Goal: Information Seeking & Learning: Learn about a topic

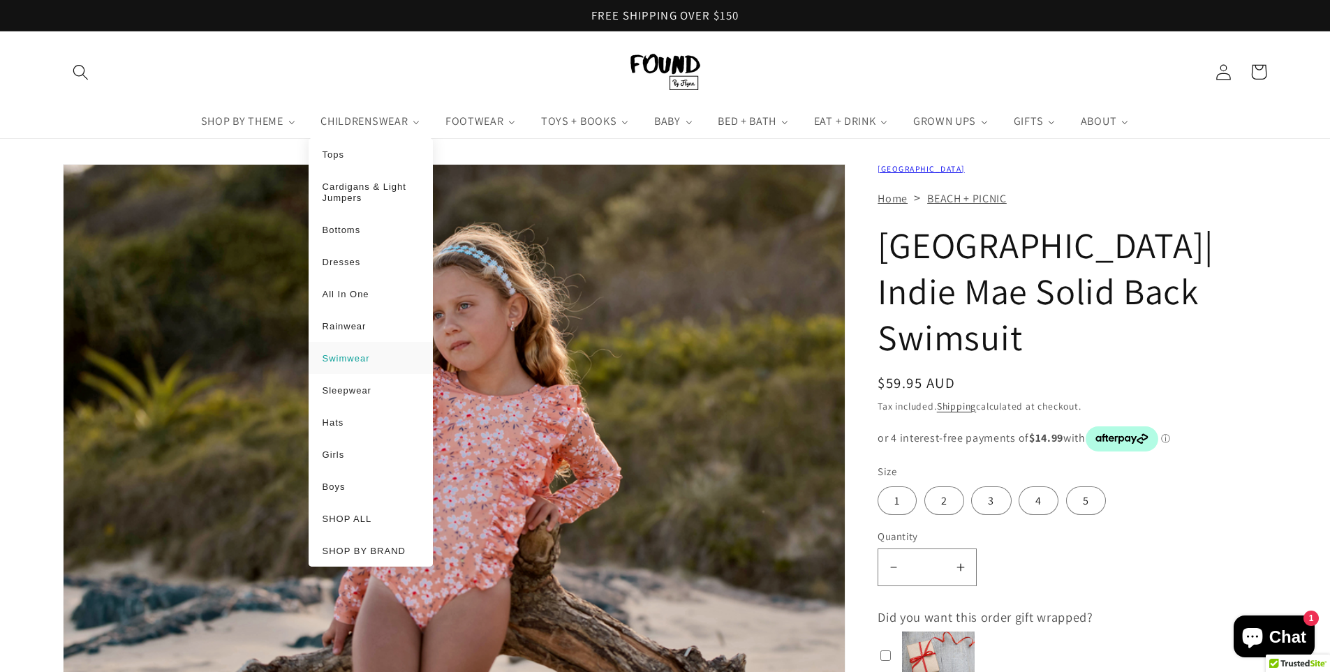
click at [351, 356] on span "Swimwear" at bounding box center [346, 358] width 47 height 10
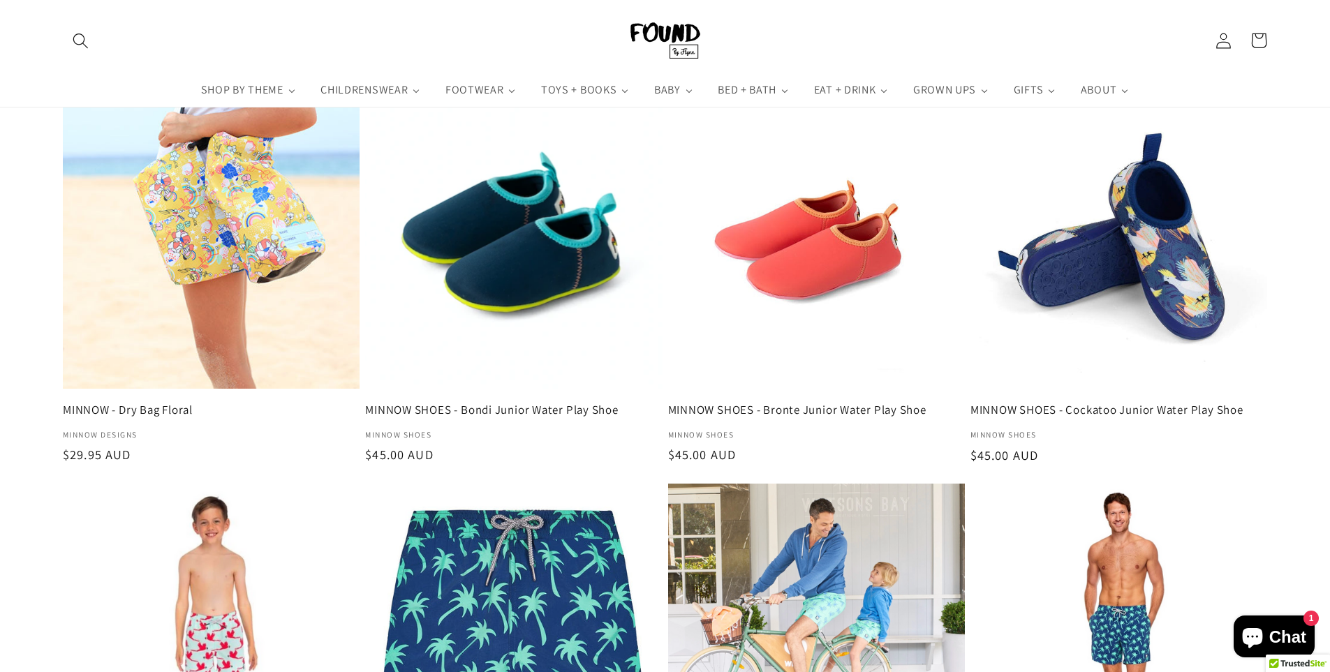
scroll to position [1606, 0]
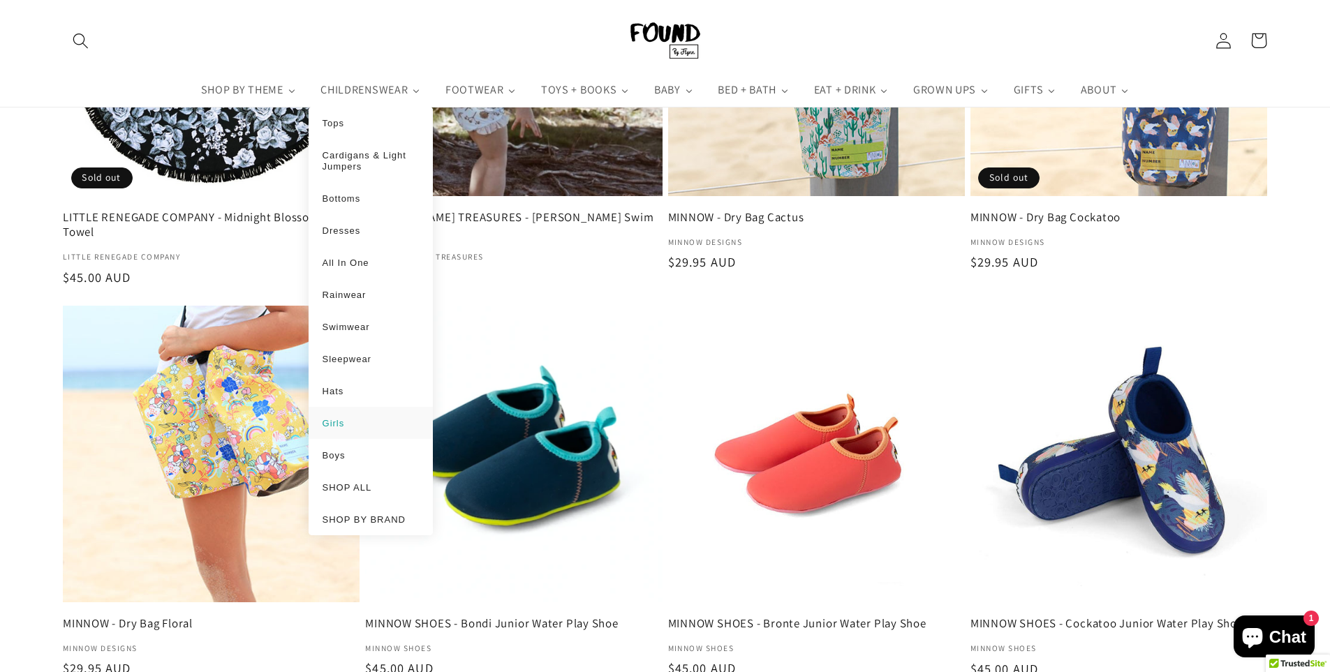
click at [338, 427] on span "Girls" at bounding box center [334, 423] width 22 height 10
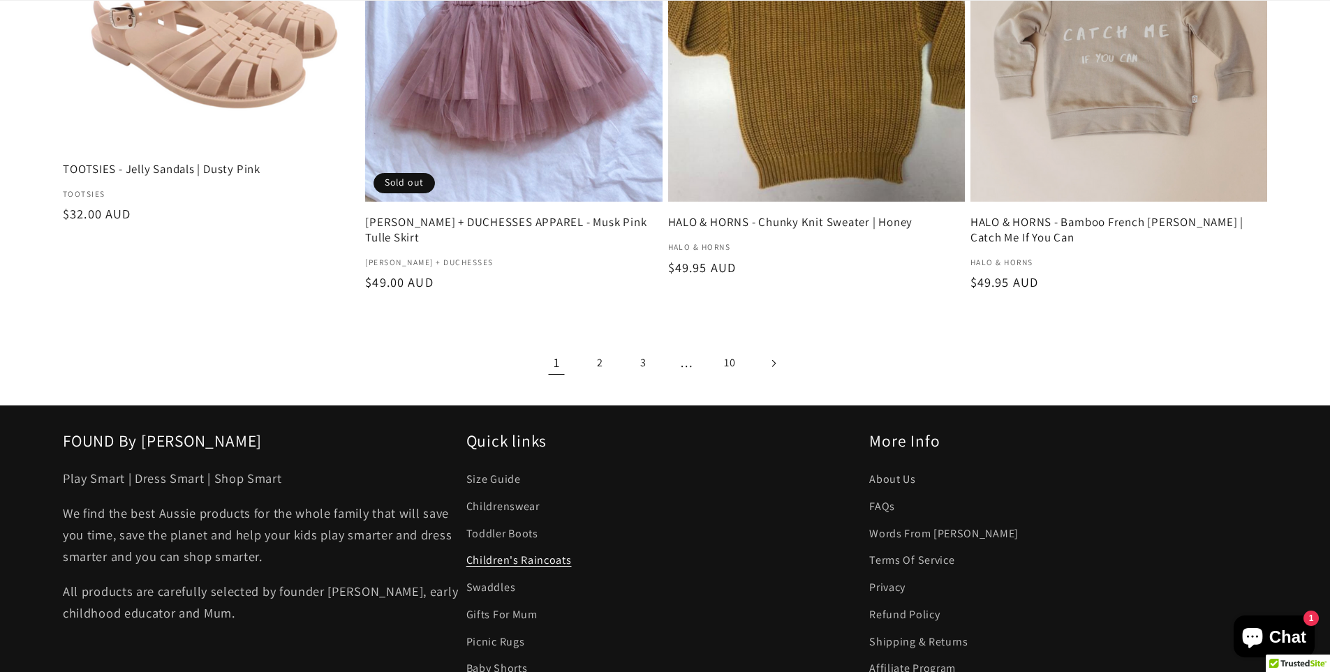
scroll to position [2862, 0]
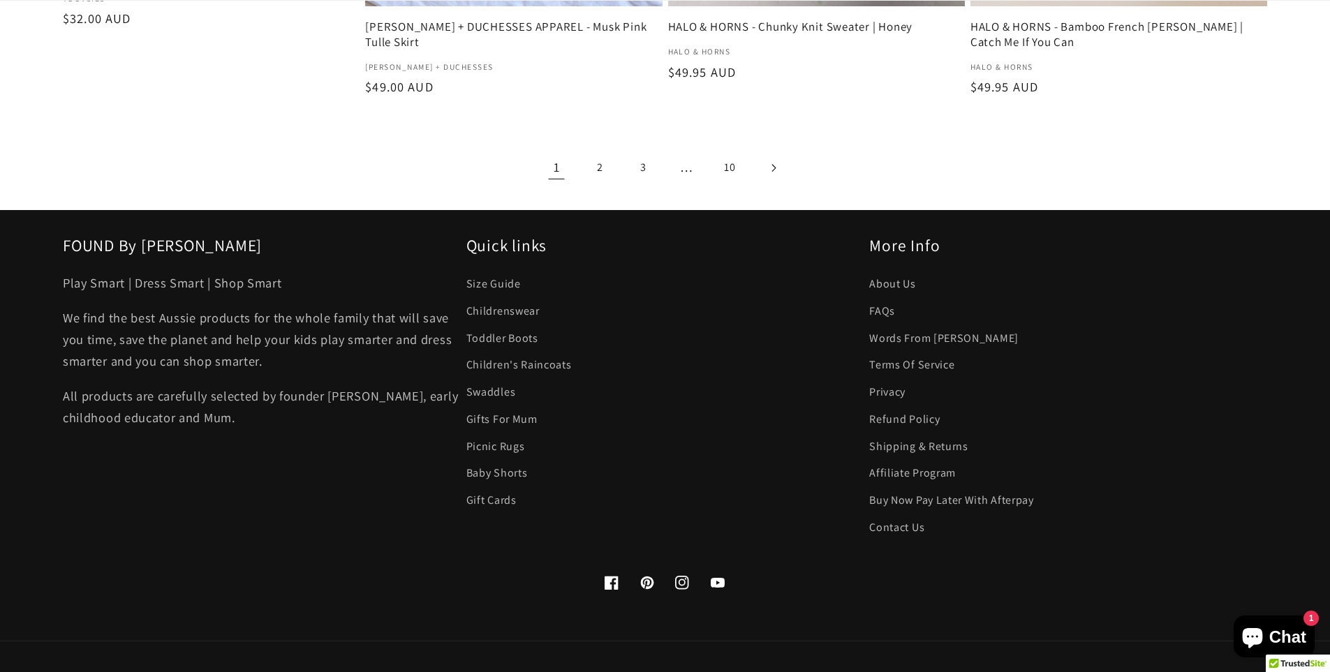
click at [775, 166] on icon "Next page" at bounding box center [773, 167] width 5 height 8
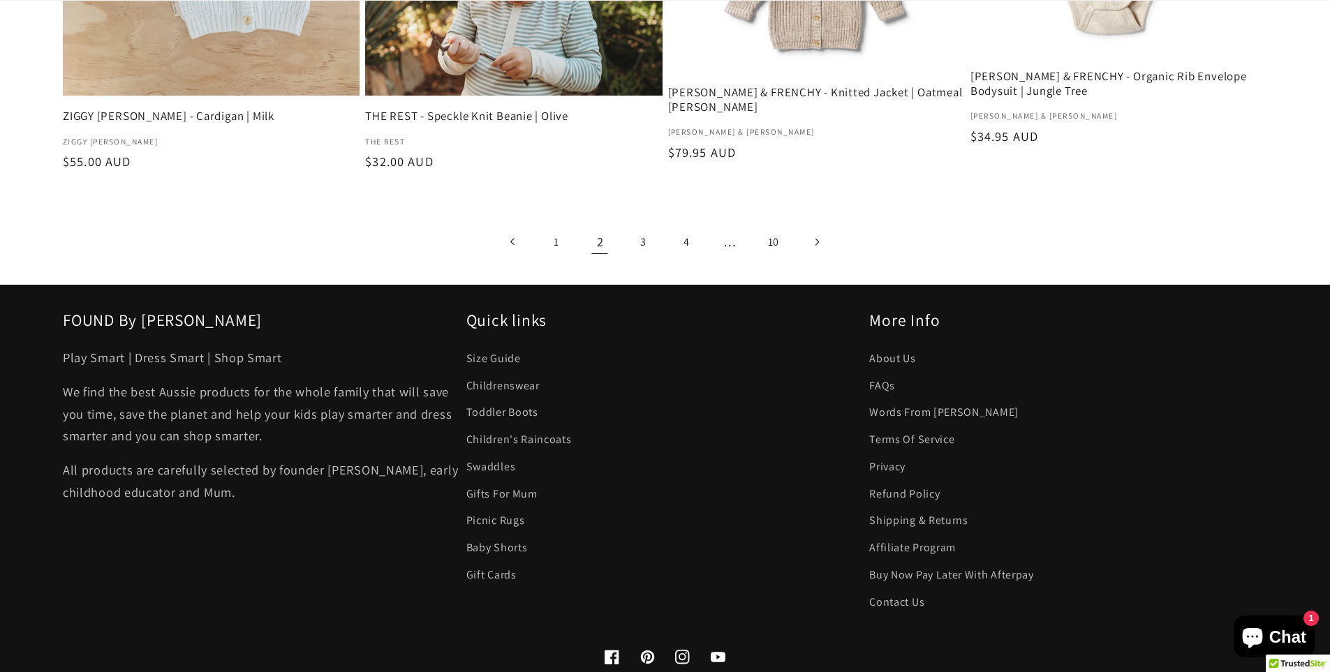
scroll to position [2583, 0]
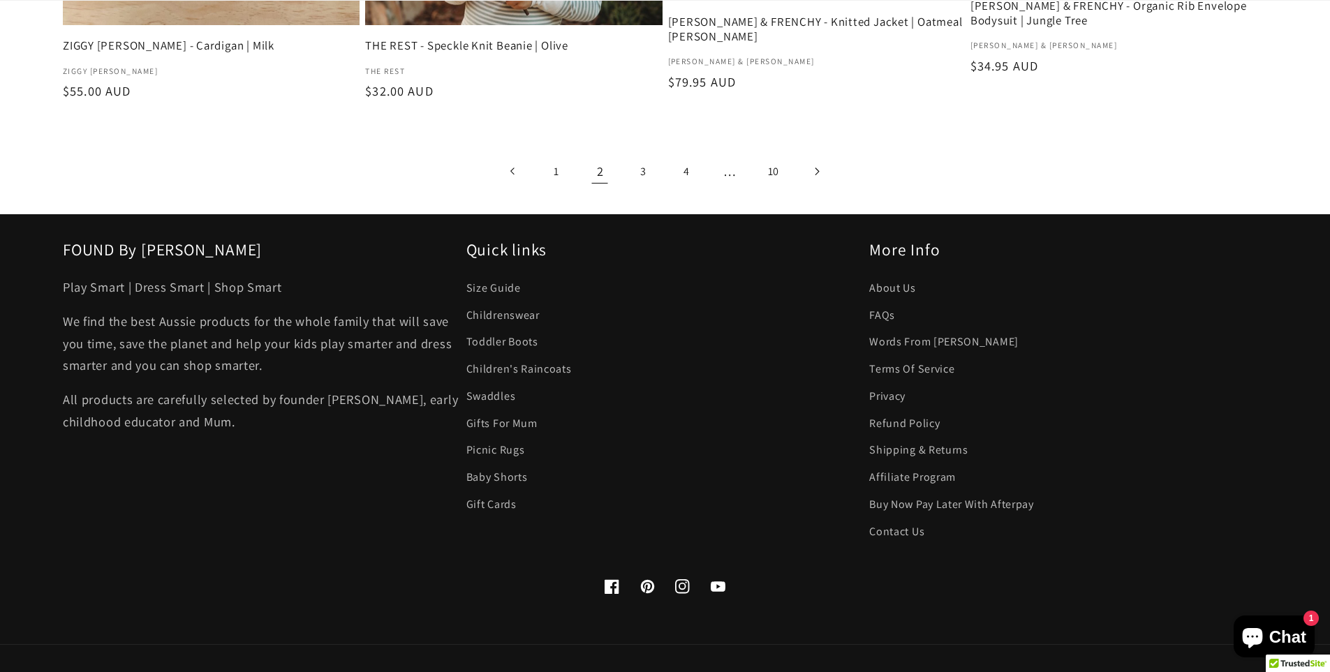
click at [820, 158] on link "Next page" at bounding box center [817, 172] width 36 height 36
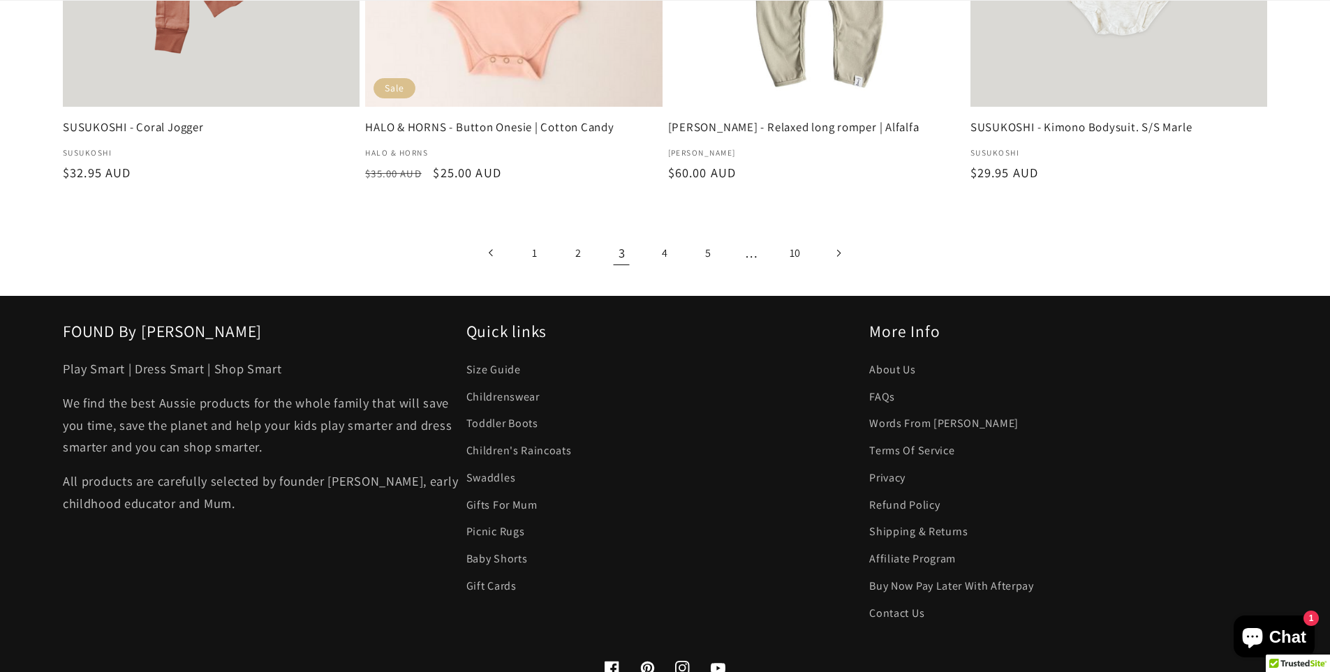
scroll to position [2583, 0]
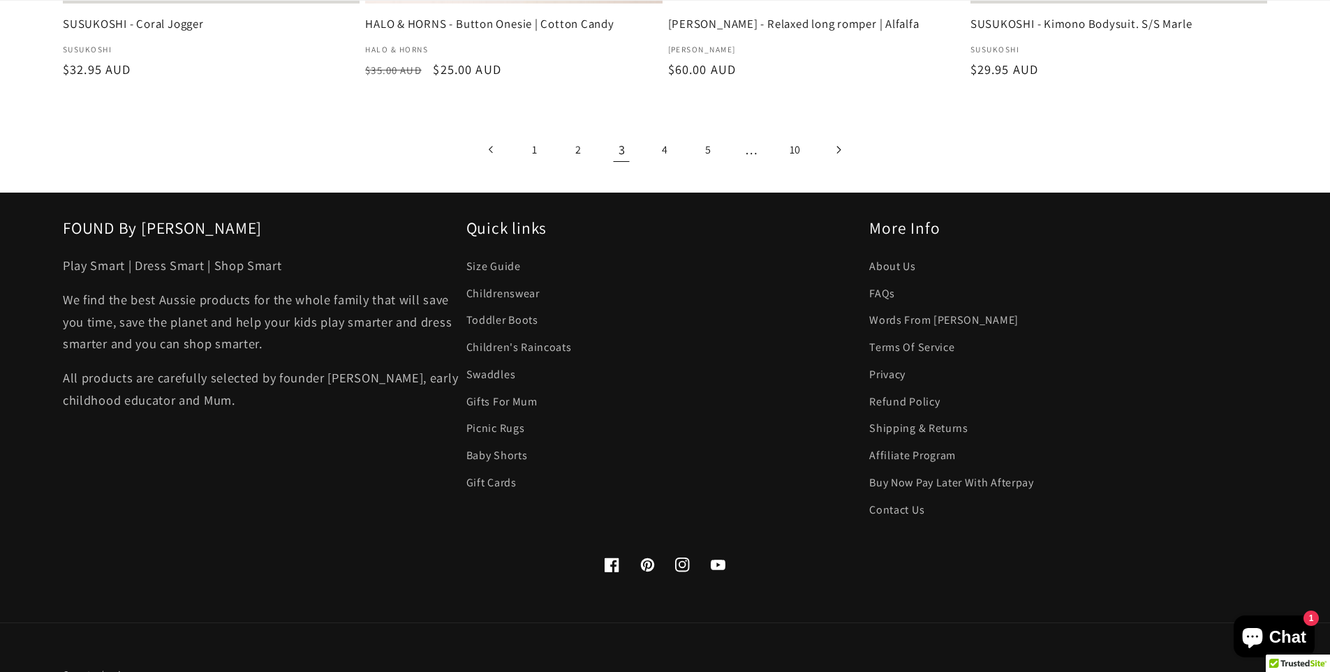
click at [838, 151] on icon "Next page" at bounding box center [838, 150] width 5 height 8
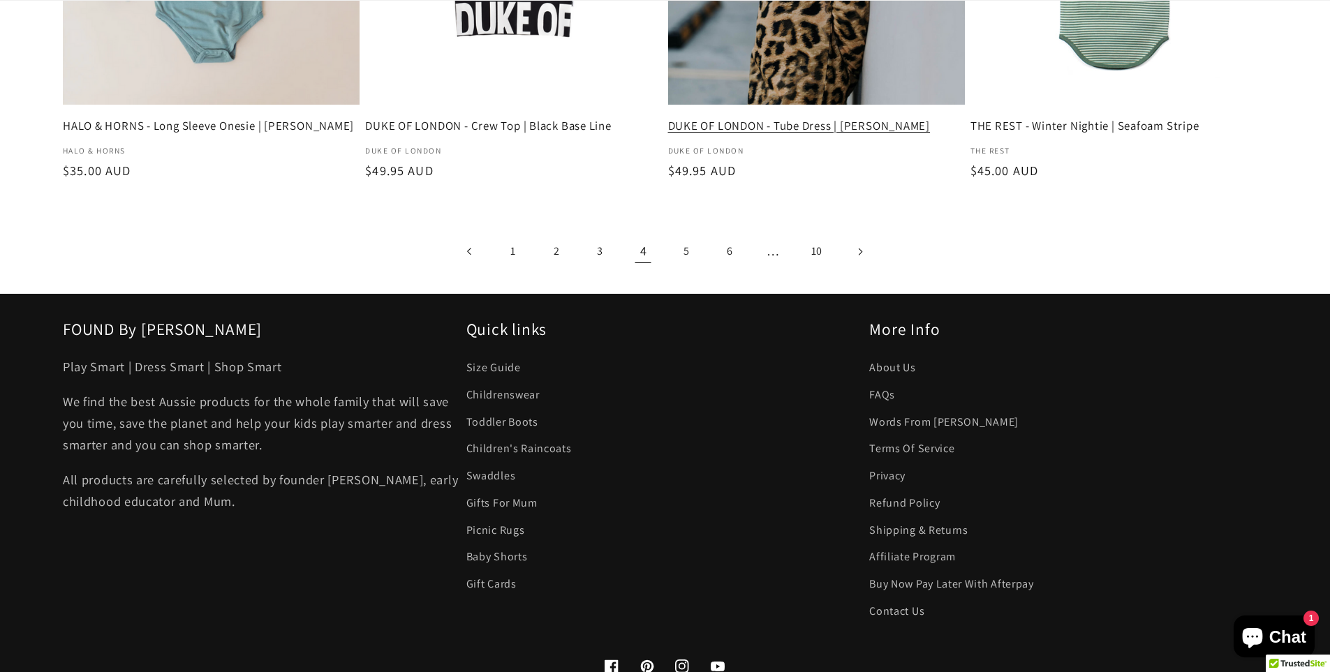
scroll to position [2583, 0]
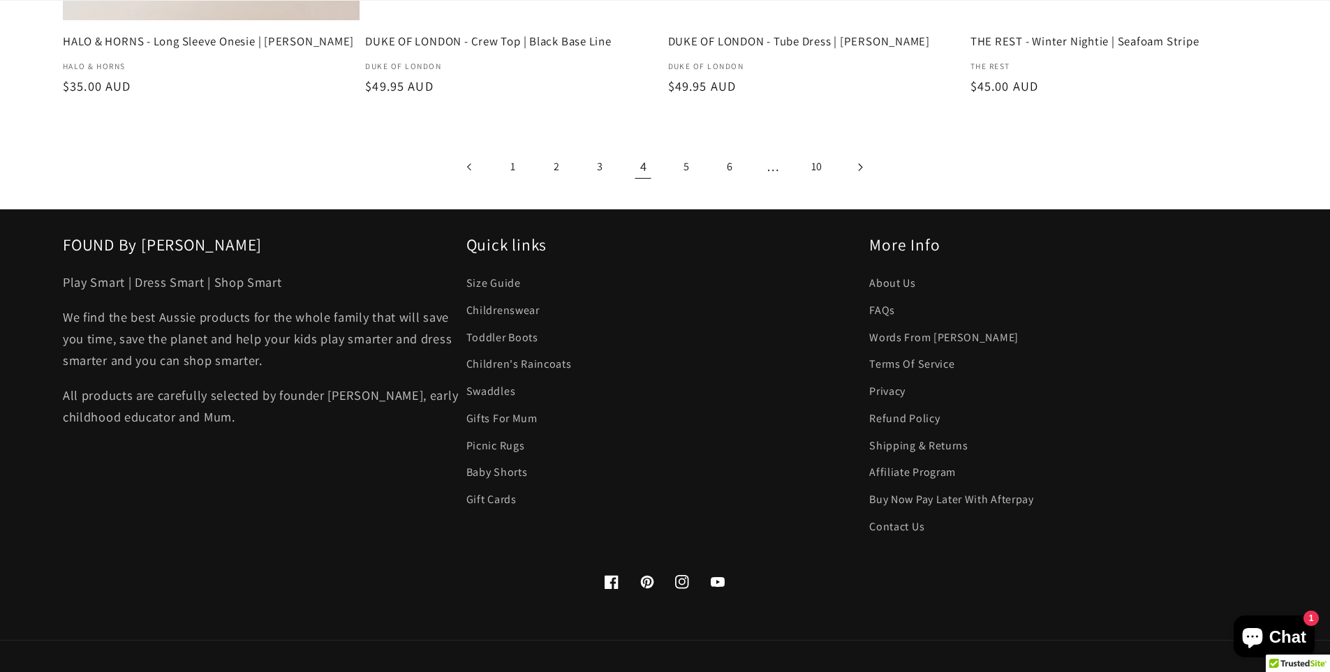
click at [860, 168] on icon "Next page" at bounding box center [860, 167] width 5 height 8
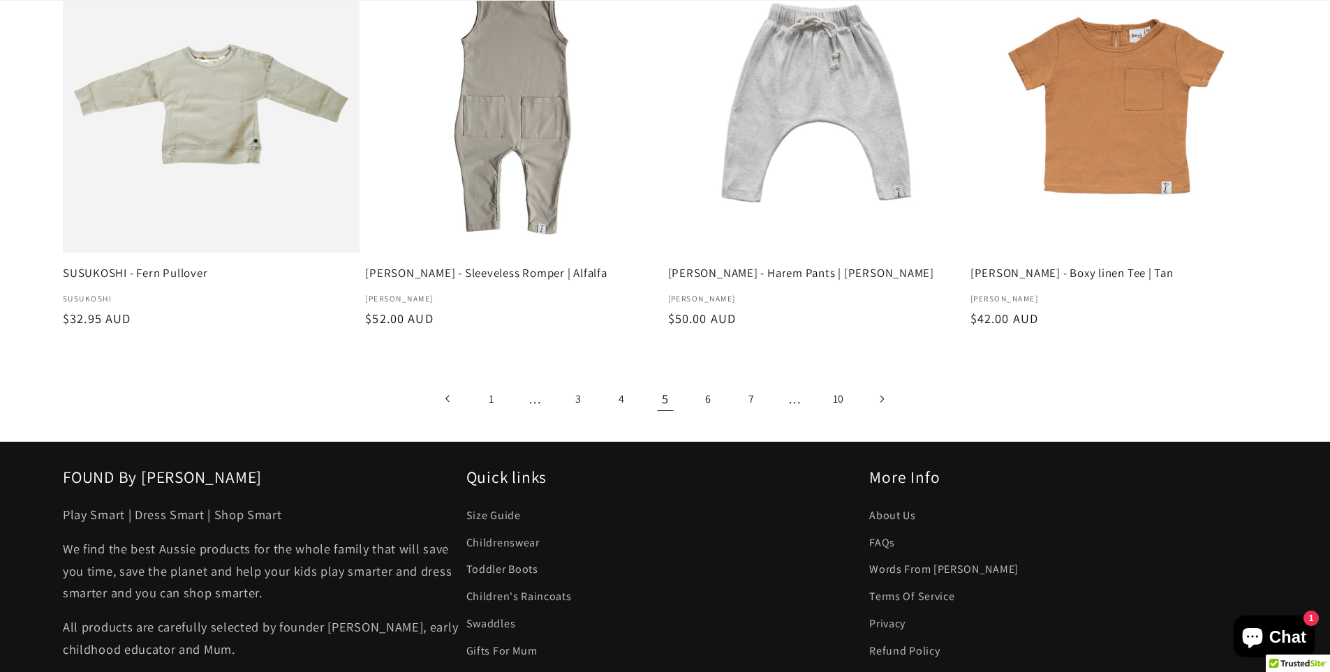
scroll to position [2443, 0]
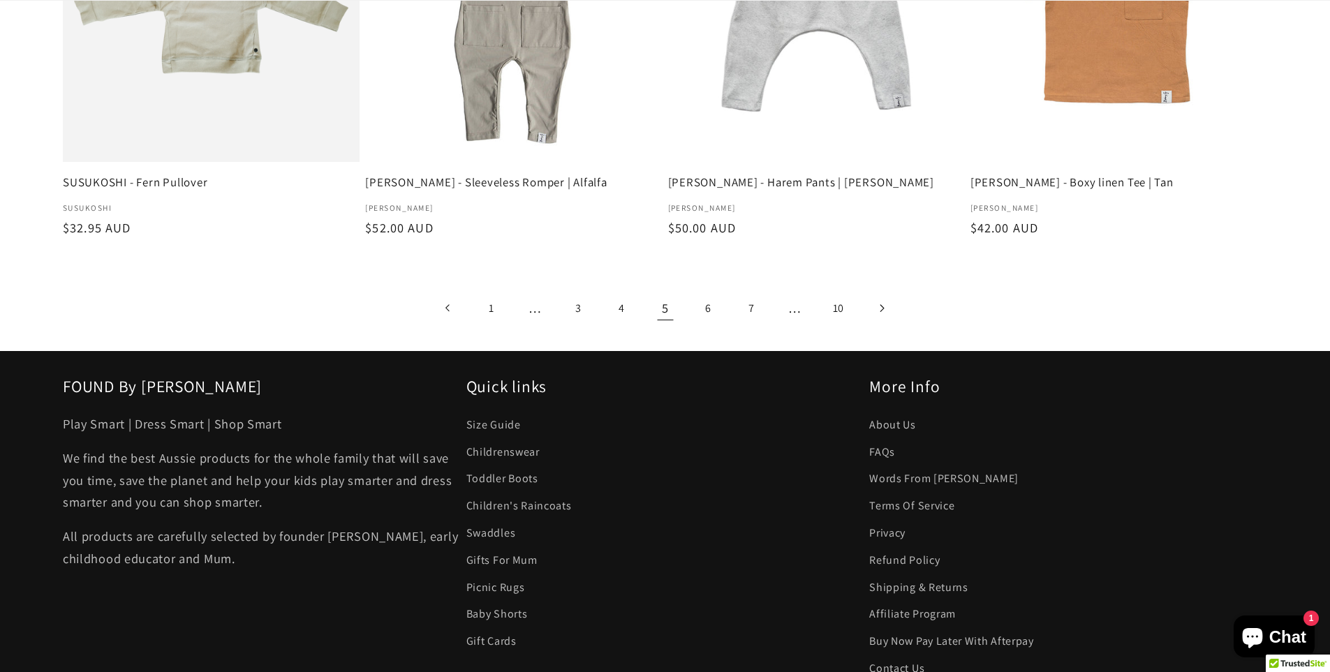
click at [881, 304] on icon "Next page" at bounding box center [882, 308] width 5 height 8
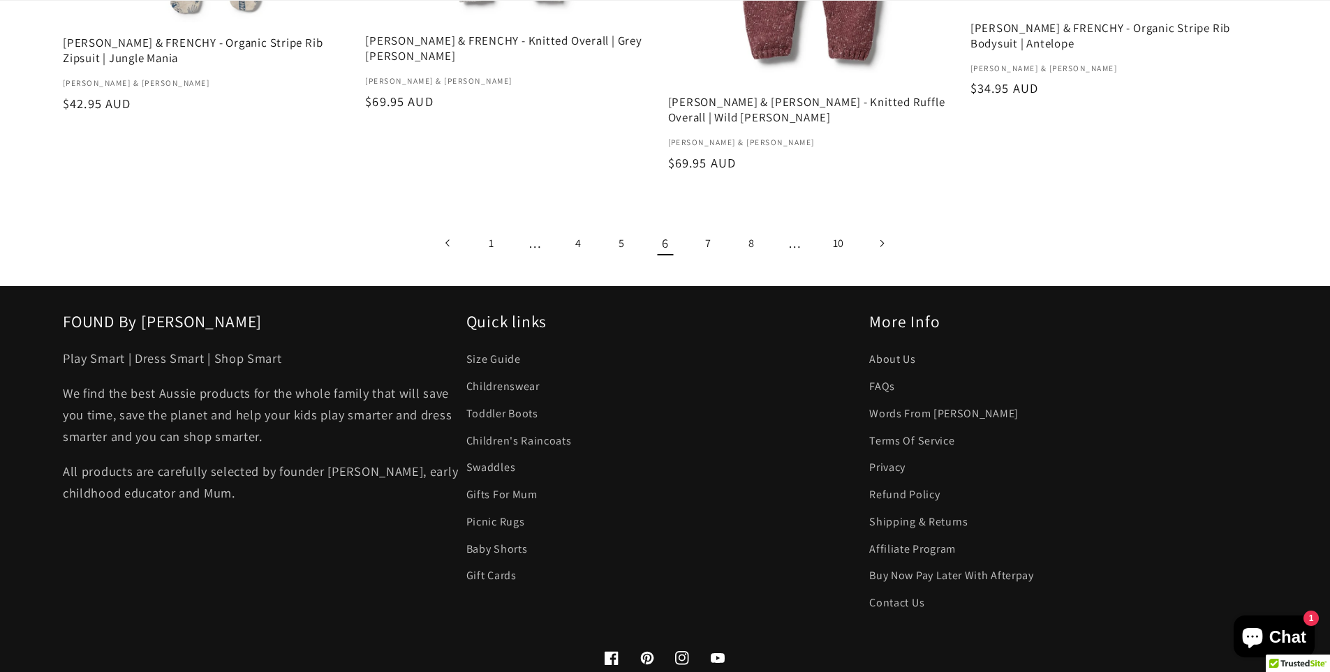
scroll to position [2583, 0]
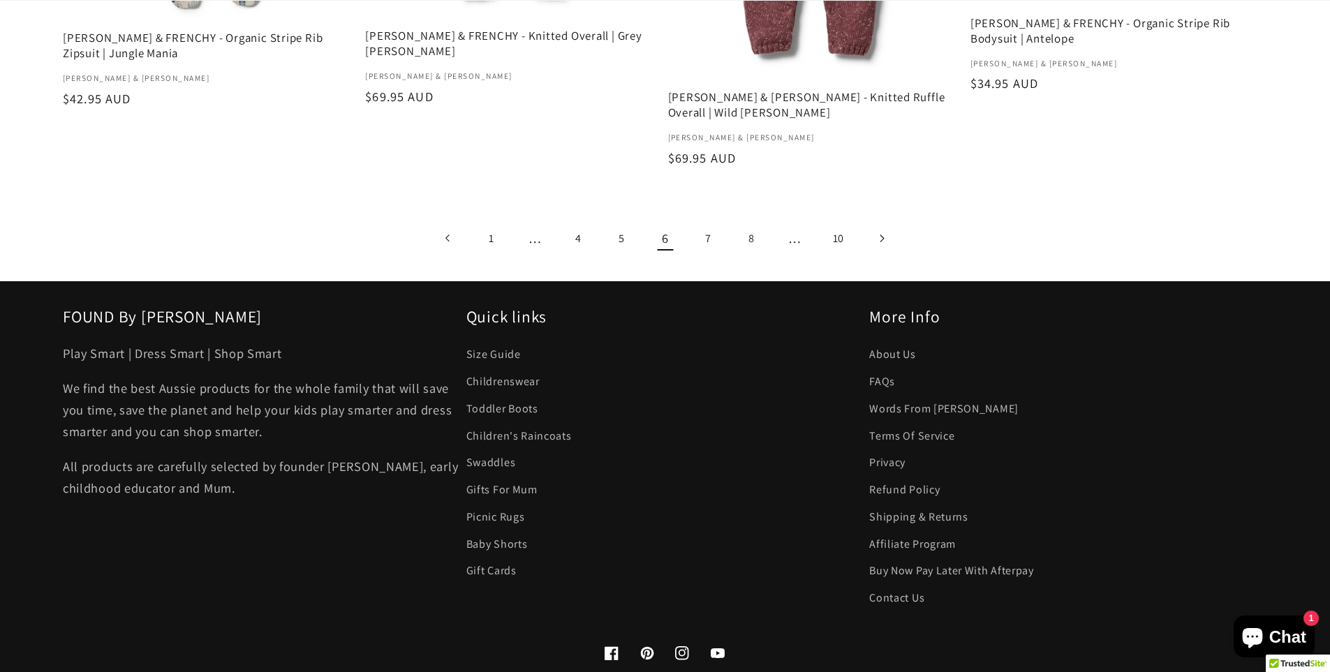
click at [884, 235] on icon "Next page" at bounding box center [882, 239] width 4 height 8
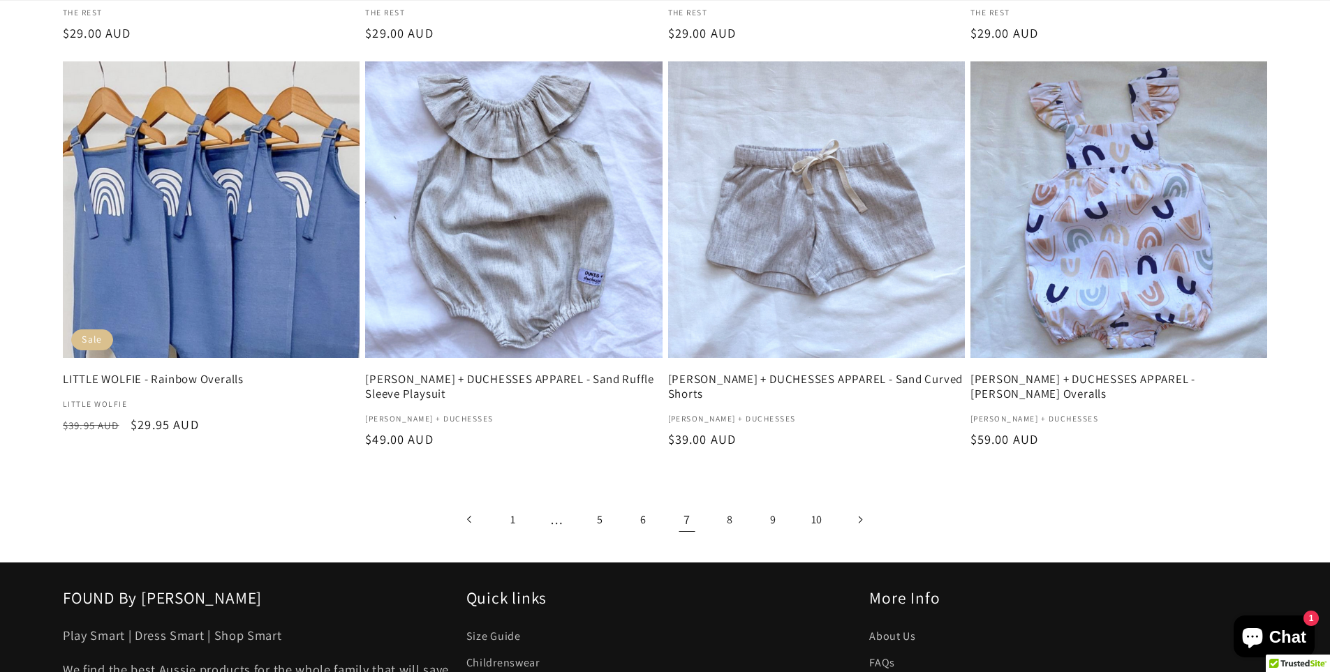
scroll to position [2374, 0]
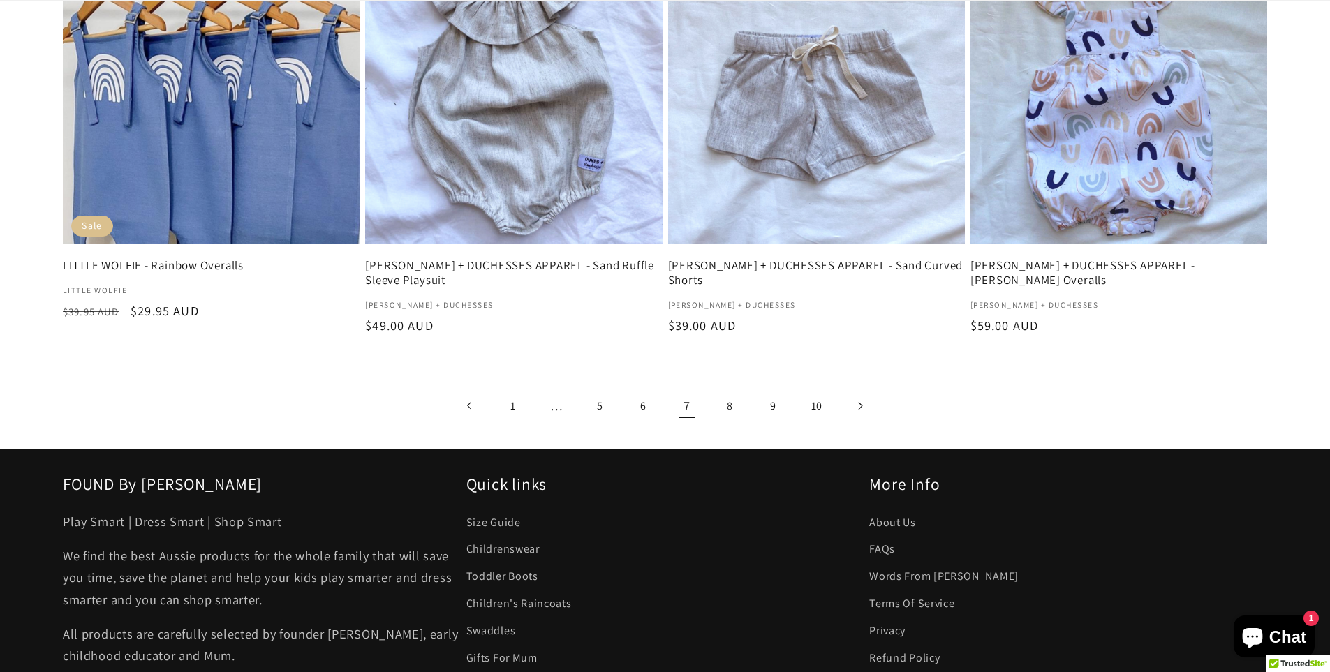
click at [855, 406] on link "Next page" at bounding box center [861, 406] width 36 height 36
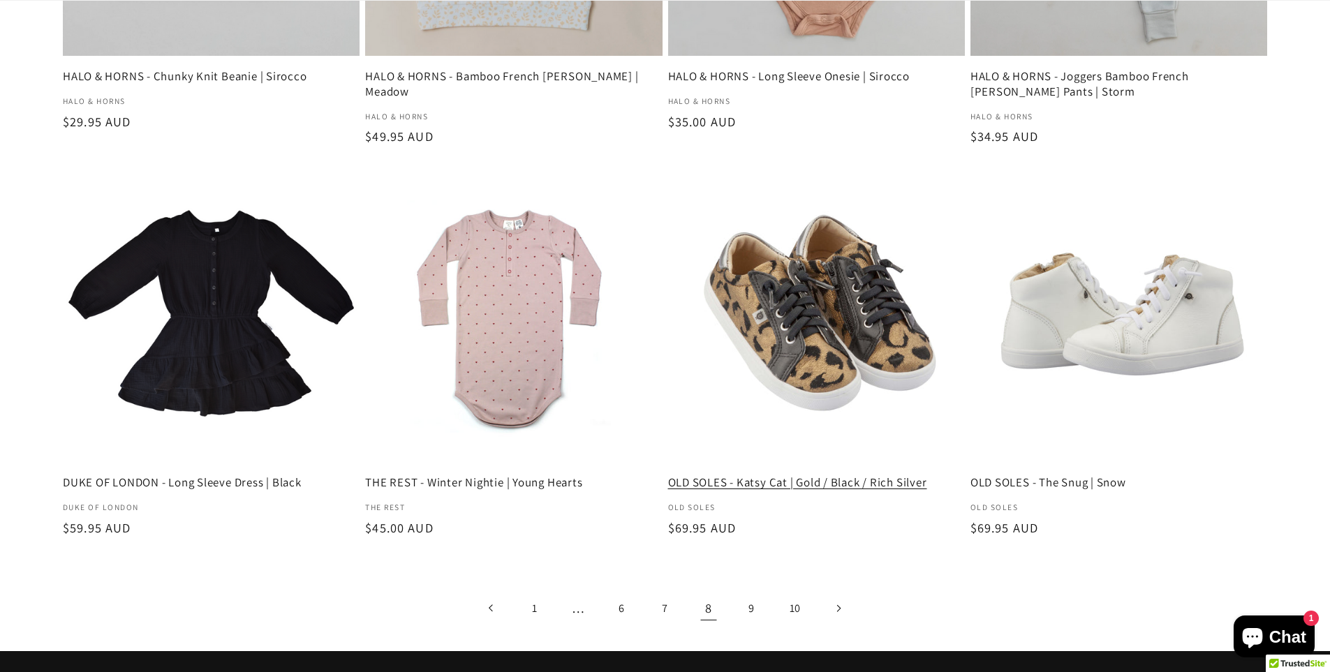
scroll to position [2164, 0]
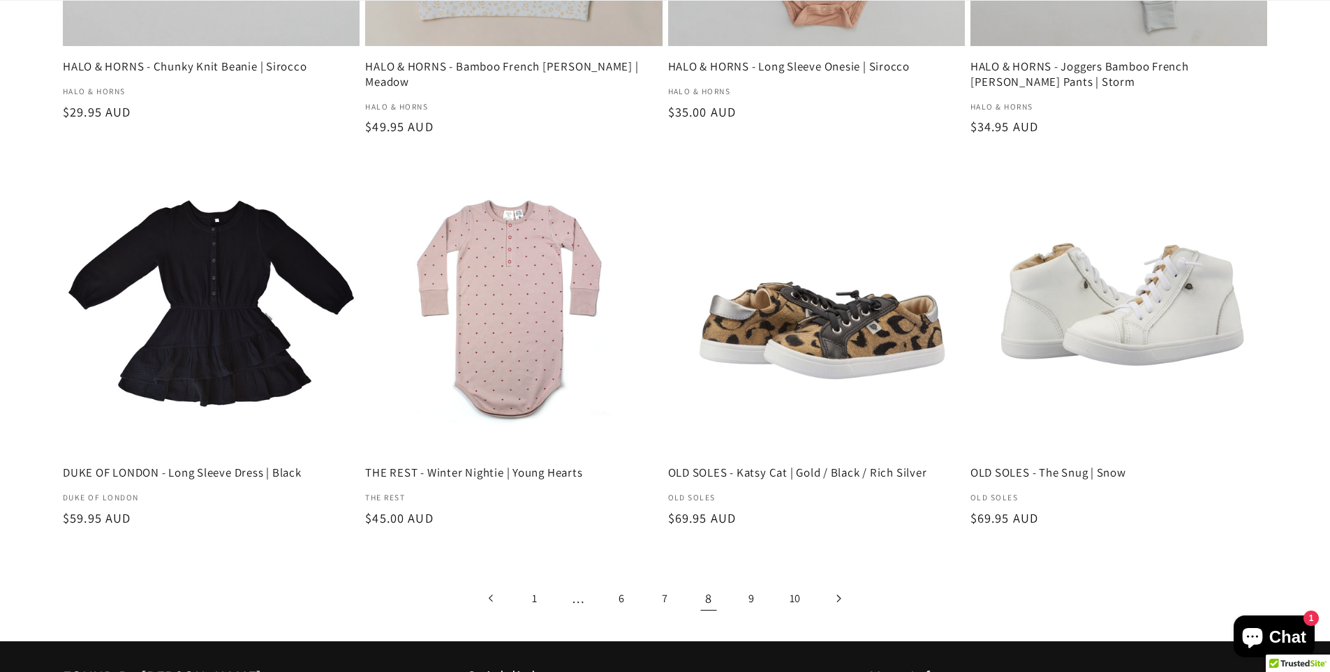
click at [840, 599] on icon "Next page" at bounding box center [839, 599] width 4 height 8
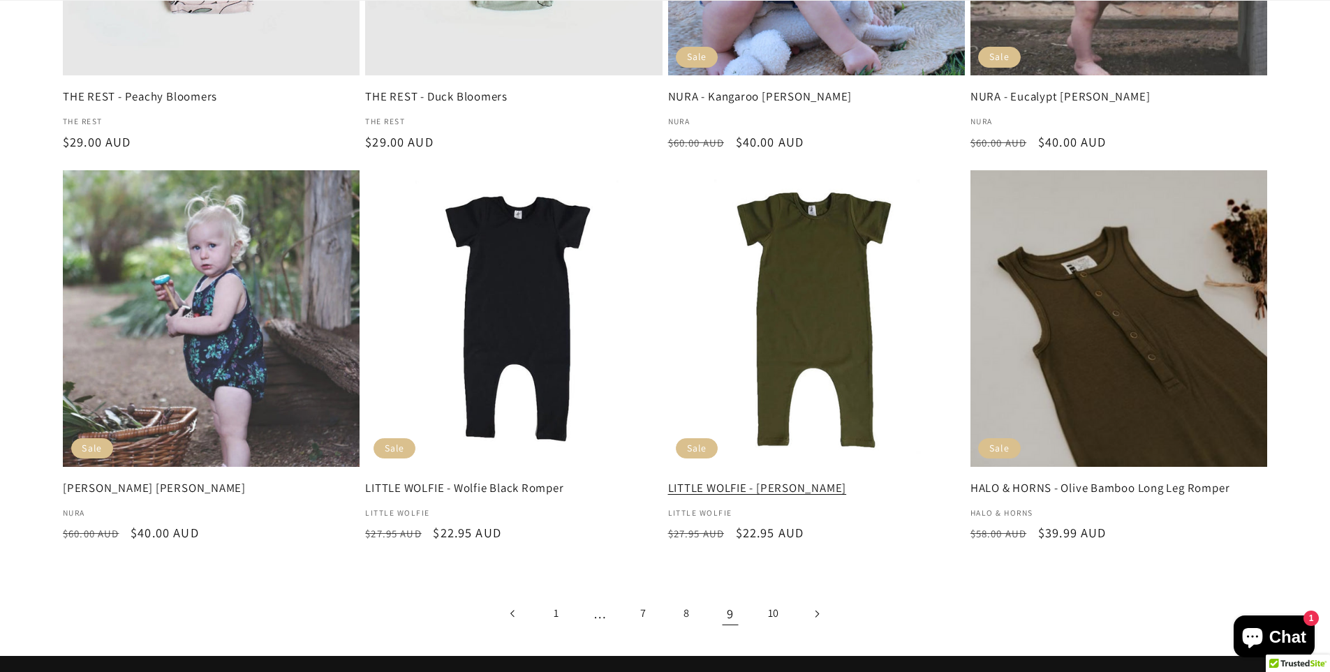
scroll to position [2094, 0]
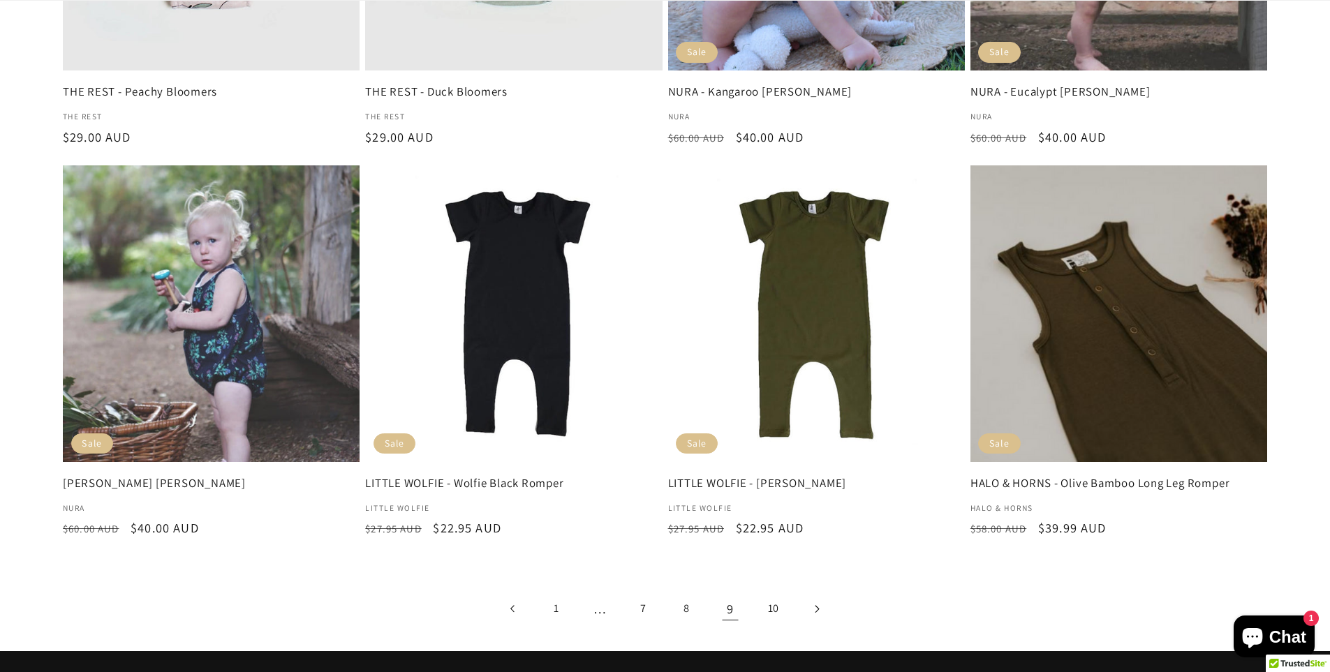
click at [817, 606] on icon "Next page" at bounding box center [817, 609] width 5 height 8
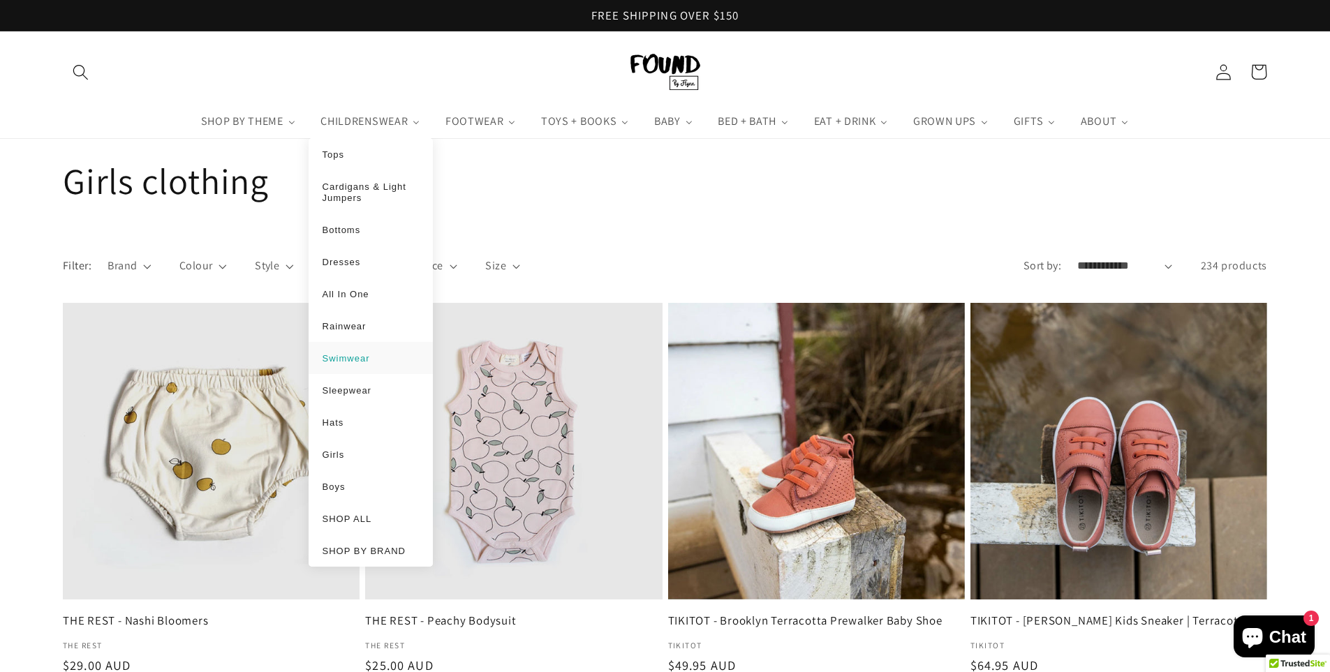
click at [341, 356] on span "Swimwear" at bounding box center [346, 358] width 47 height 10
